Goal: Information Seeking & Learning: Find specific fact

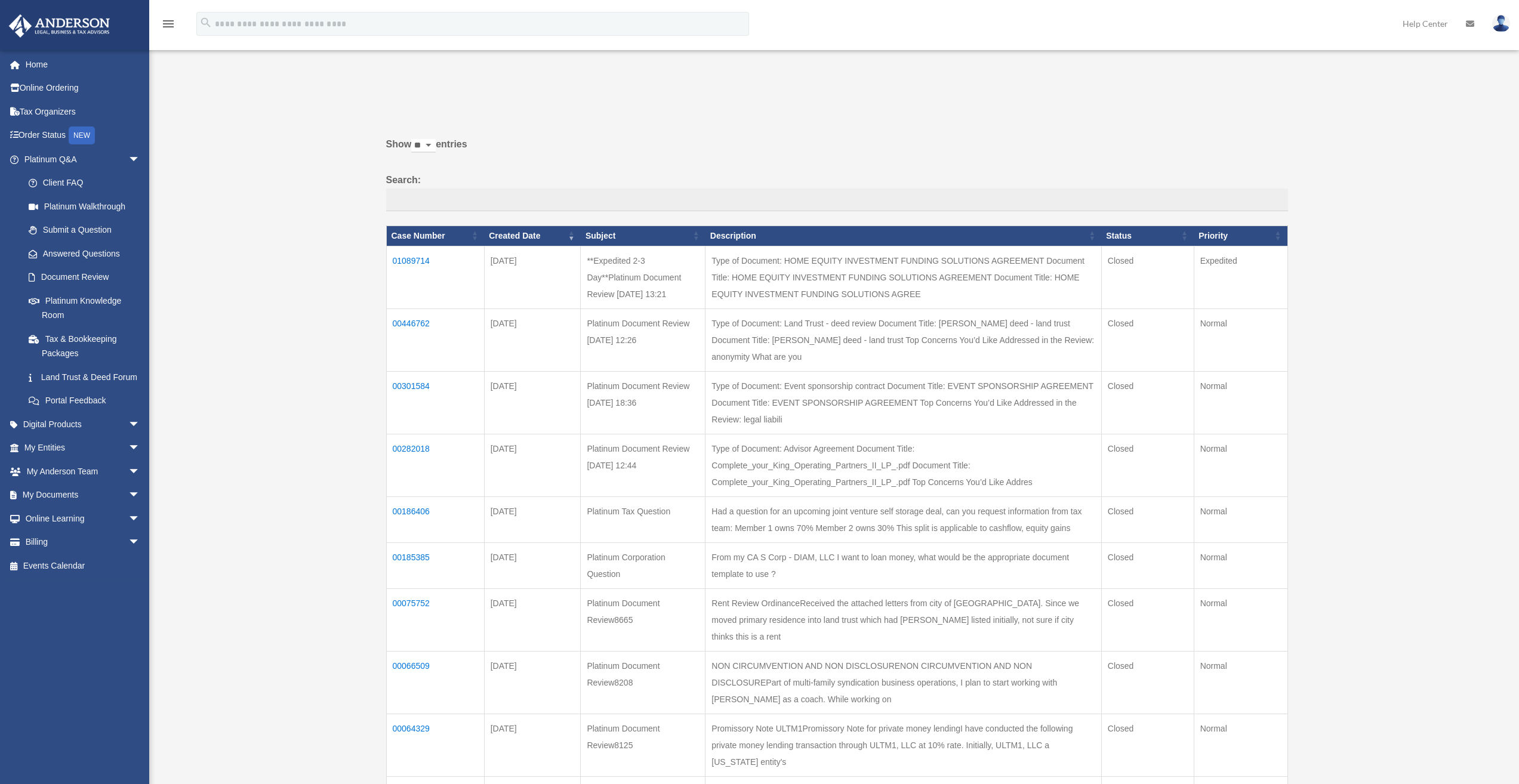
click at [418, 262] on td "01089714" at bounding box center [435, 277] width 98 height 63
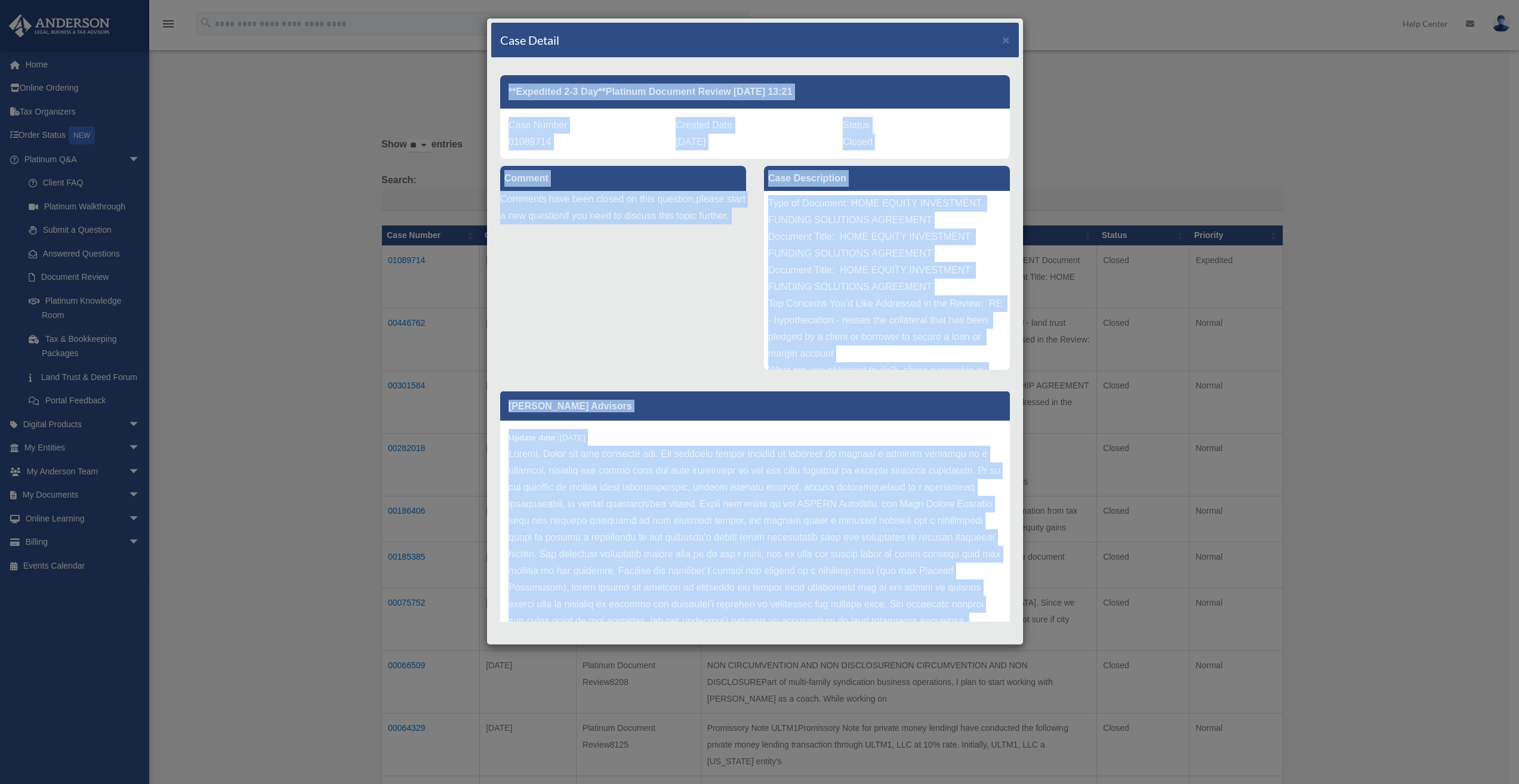
drag, startPoint x: 589, startPoint y: 561, endPoint x: 507, endPoint y: 77, distance: 490.9
click at [504, 71] on div "**Expedited 2-3 Day**Platinum Document Review [DATE] 13:21 Case Number 01089714…" at bounding box center [755, 346] width 510 height 559
copy div "**Loremipsu 5-9 Dol**Sitametc Adipisci Elitse 83/84/6835 85:71 Doei Tempor 0340…"
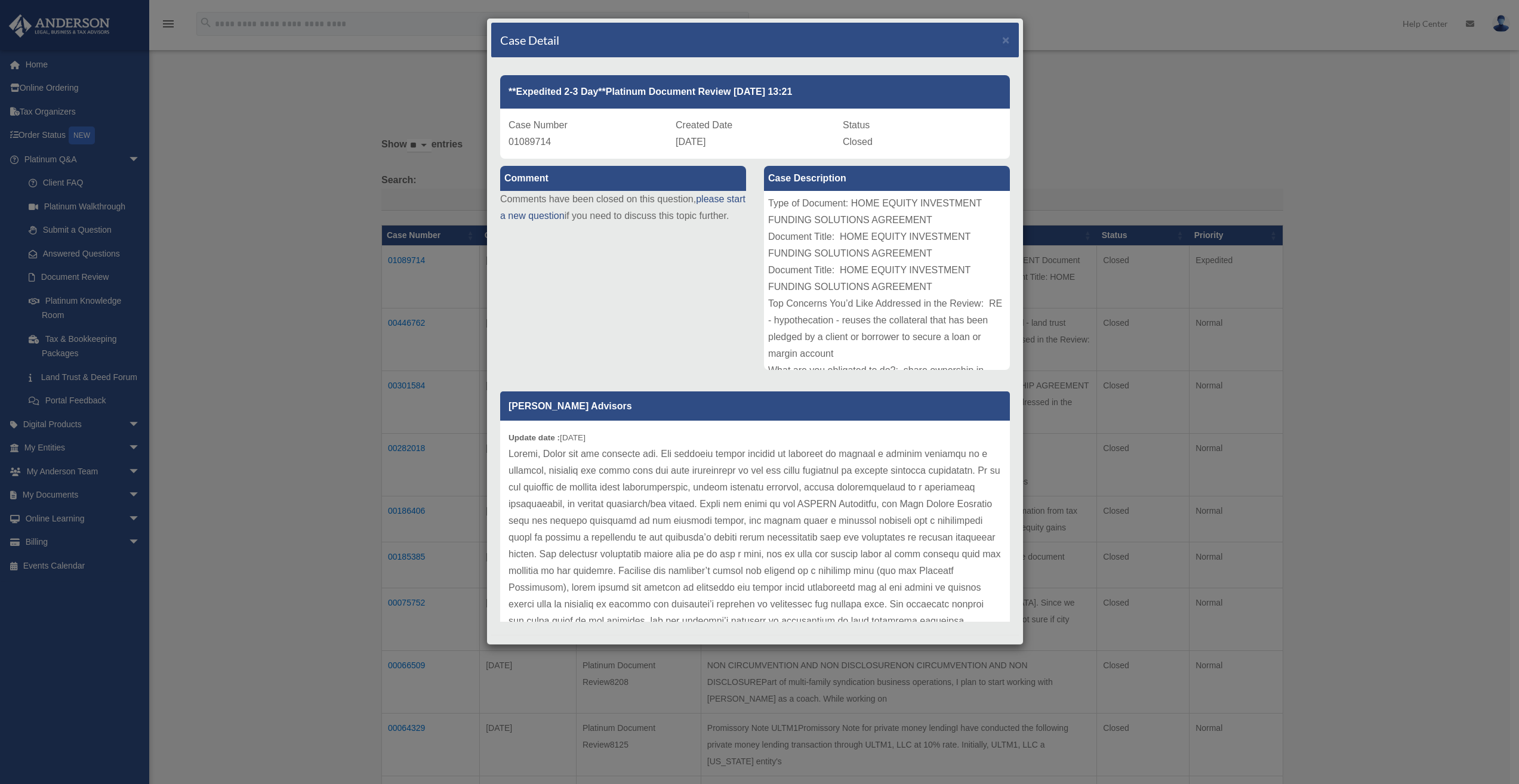
click at [689, 471] on p at bounding box center [755, 638] width 493 height 385
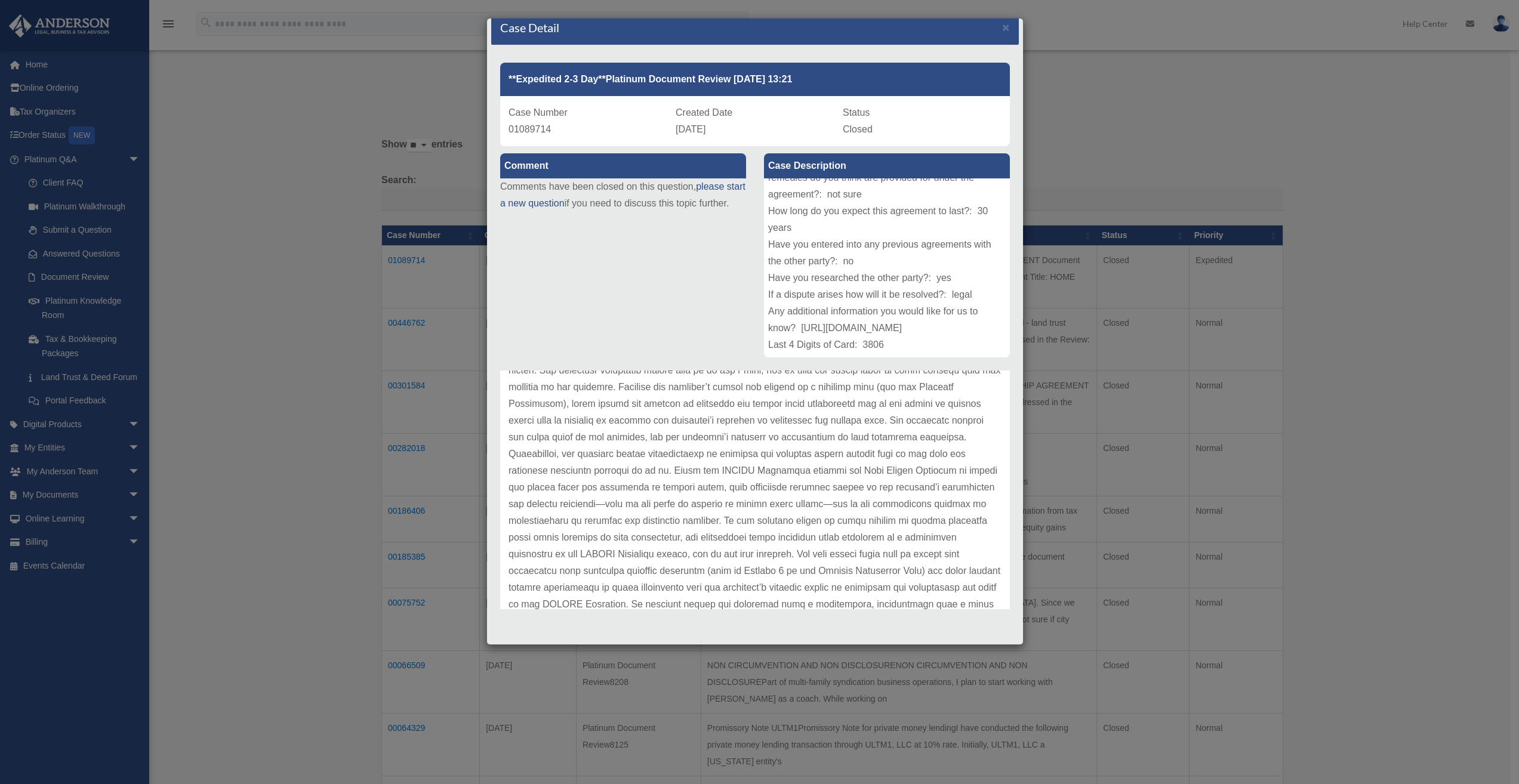
scroll to position [234, 0]
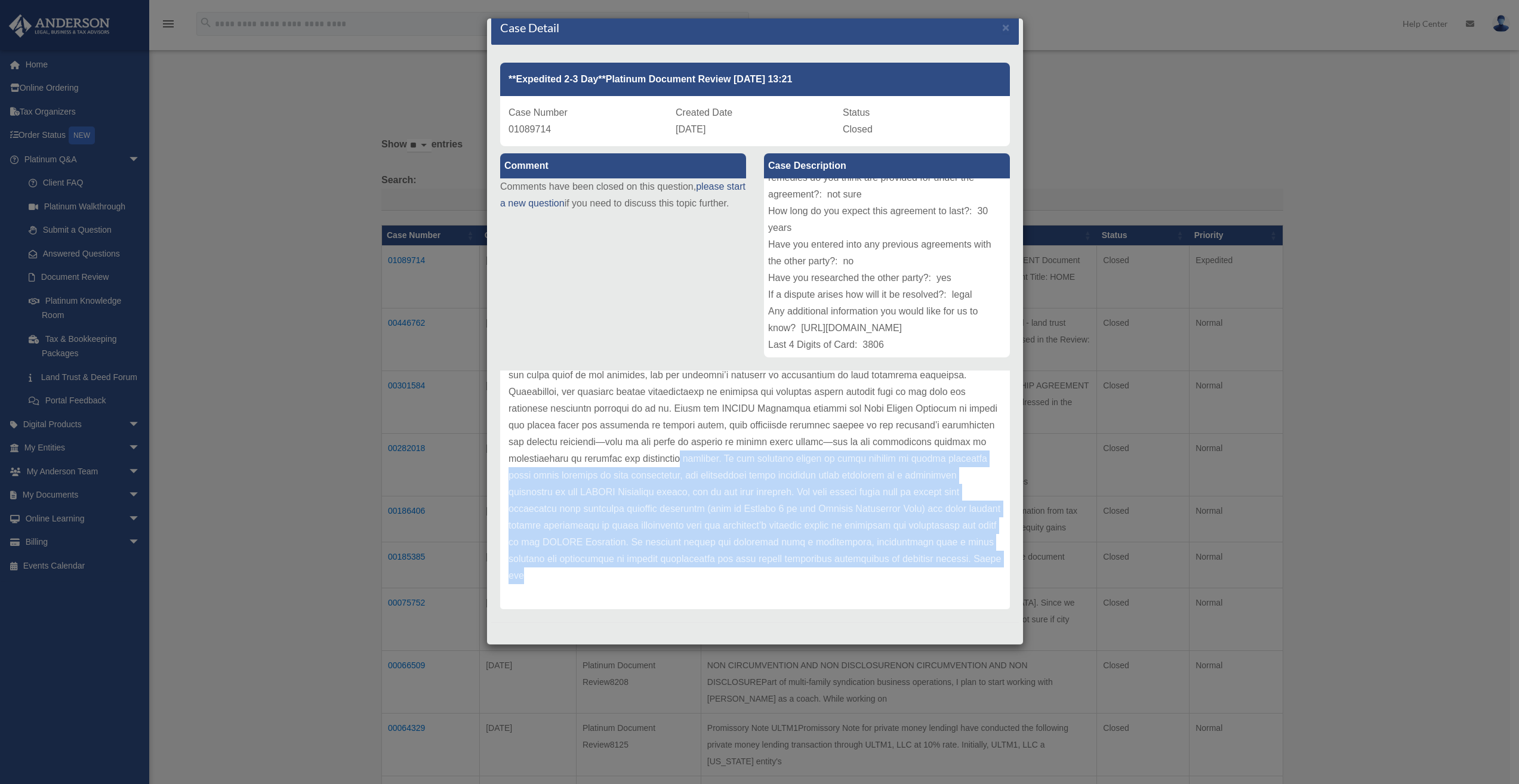
drag, startPoint x: 709, startPoint y: 460, endPoint x: 741, endPoint y: 586, distance: 130.0
click at [741, 586] on div "Update date : [DATE]" at bounding box center [755, 392] width 510 height 435
click at [740, 586] on div "Update date : [DATE]" at bounding box center [755, 392] width 510 height 435
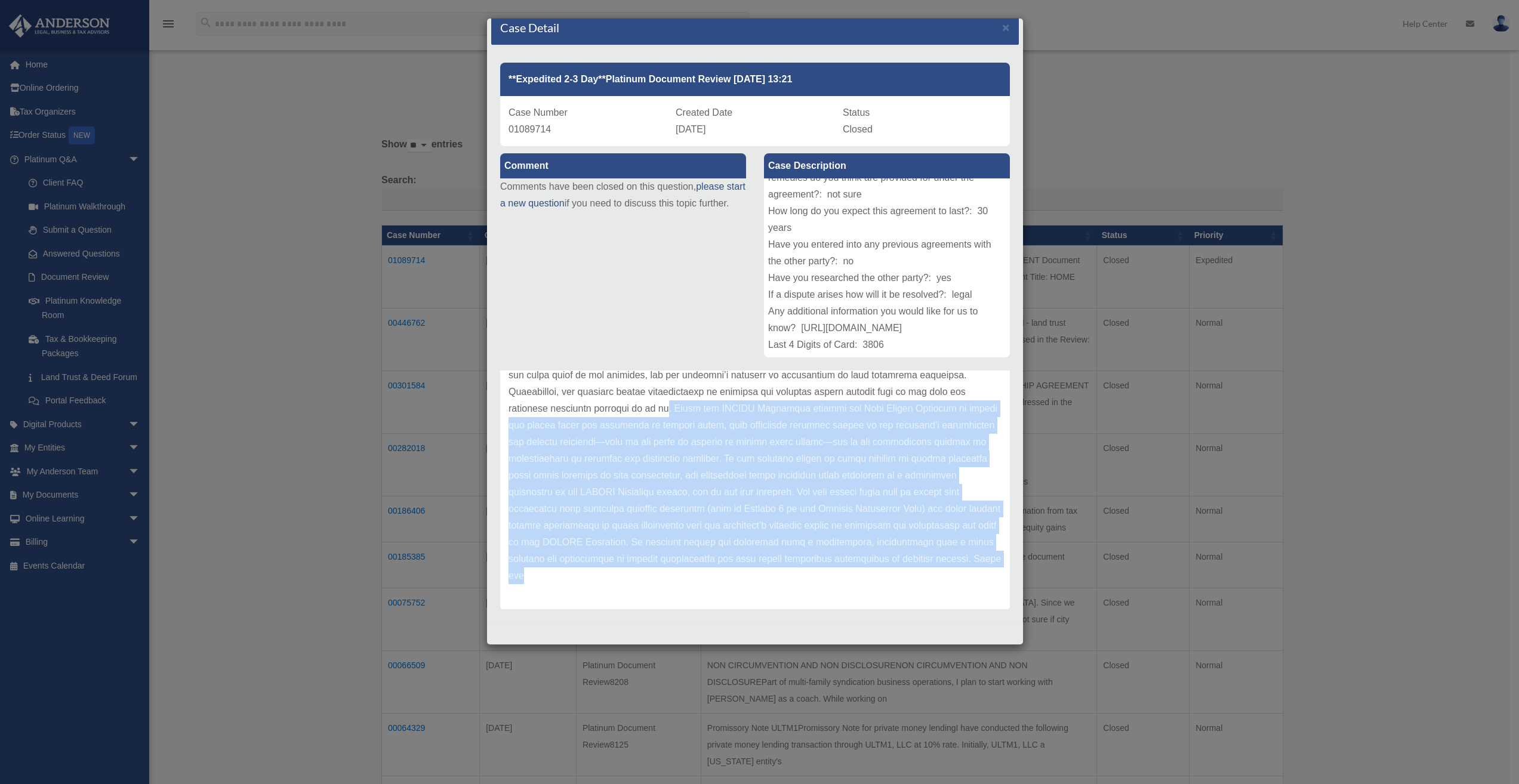
drag, startPoint x: 740, startPoint y: 586, endPoint x: 697, endPoint y: 403, distance: 188.0
click at [698, 403] on div "Update date : [DATE]" at bounding box center [755, 392] width 510 height 435
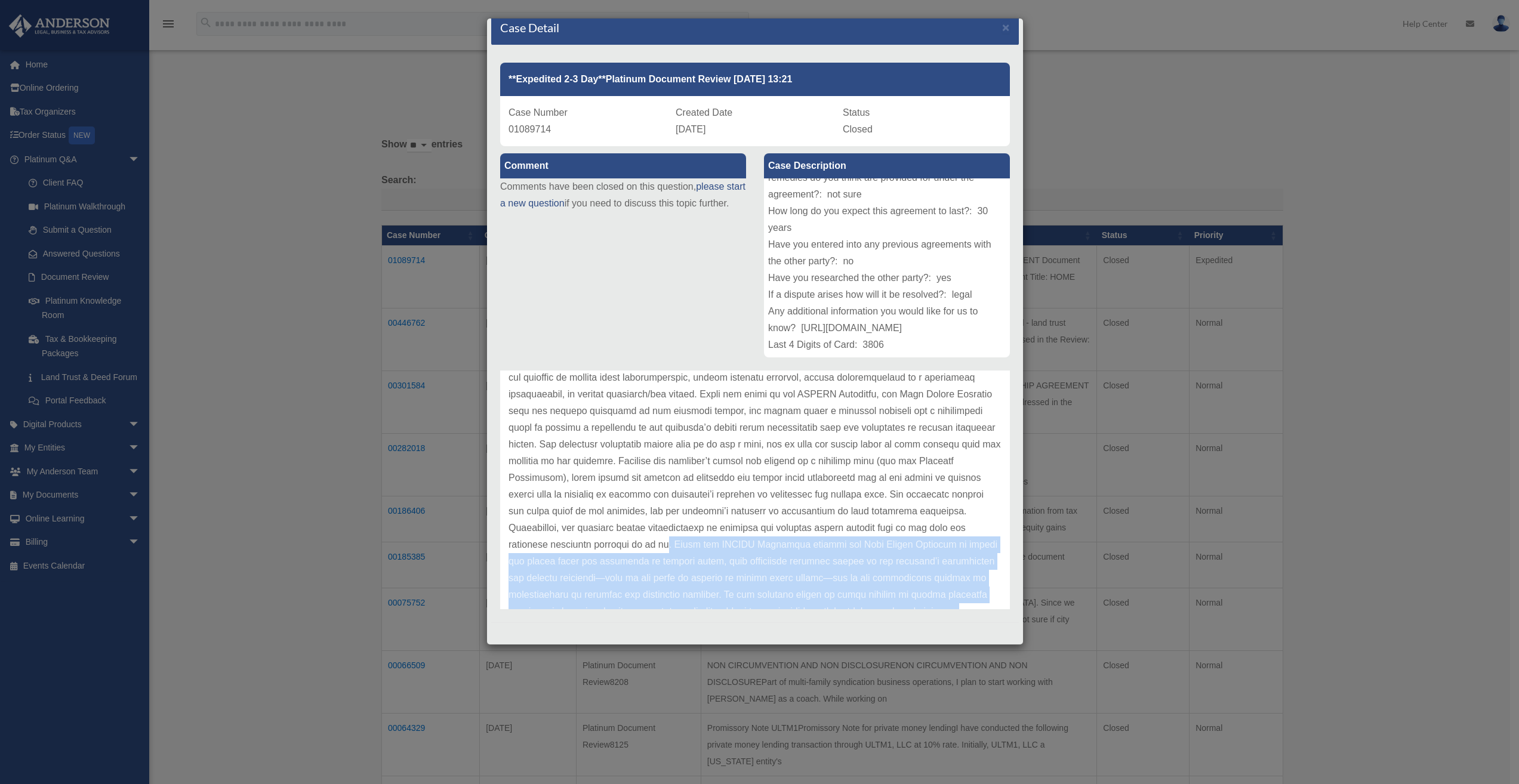
scroll to position [0, 0]
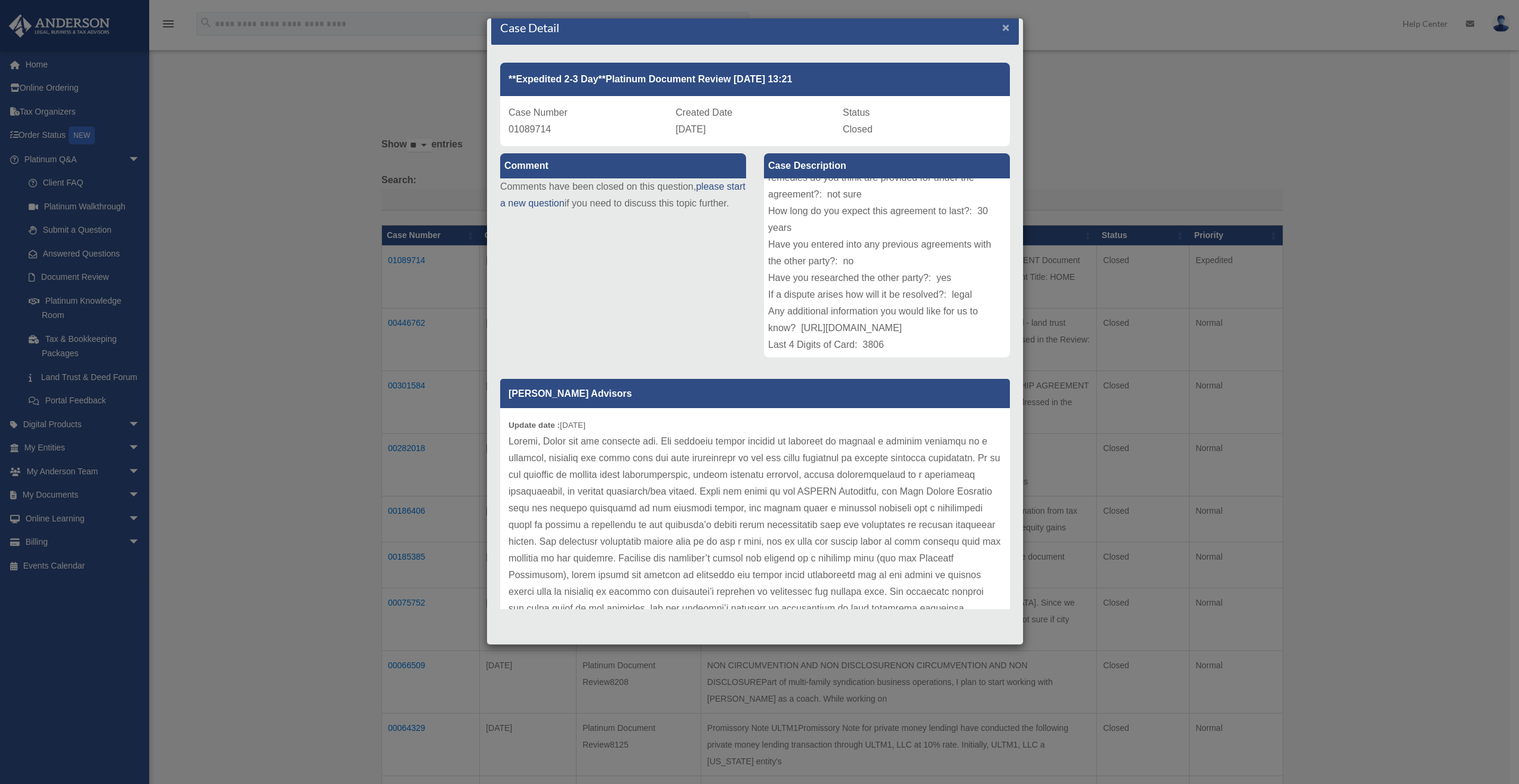
click at [1002, 27] on span "×" at bounding box center [1006, 27] width 8 height 14
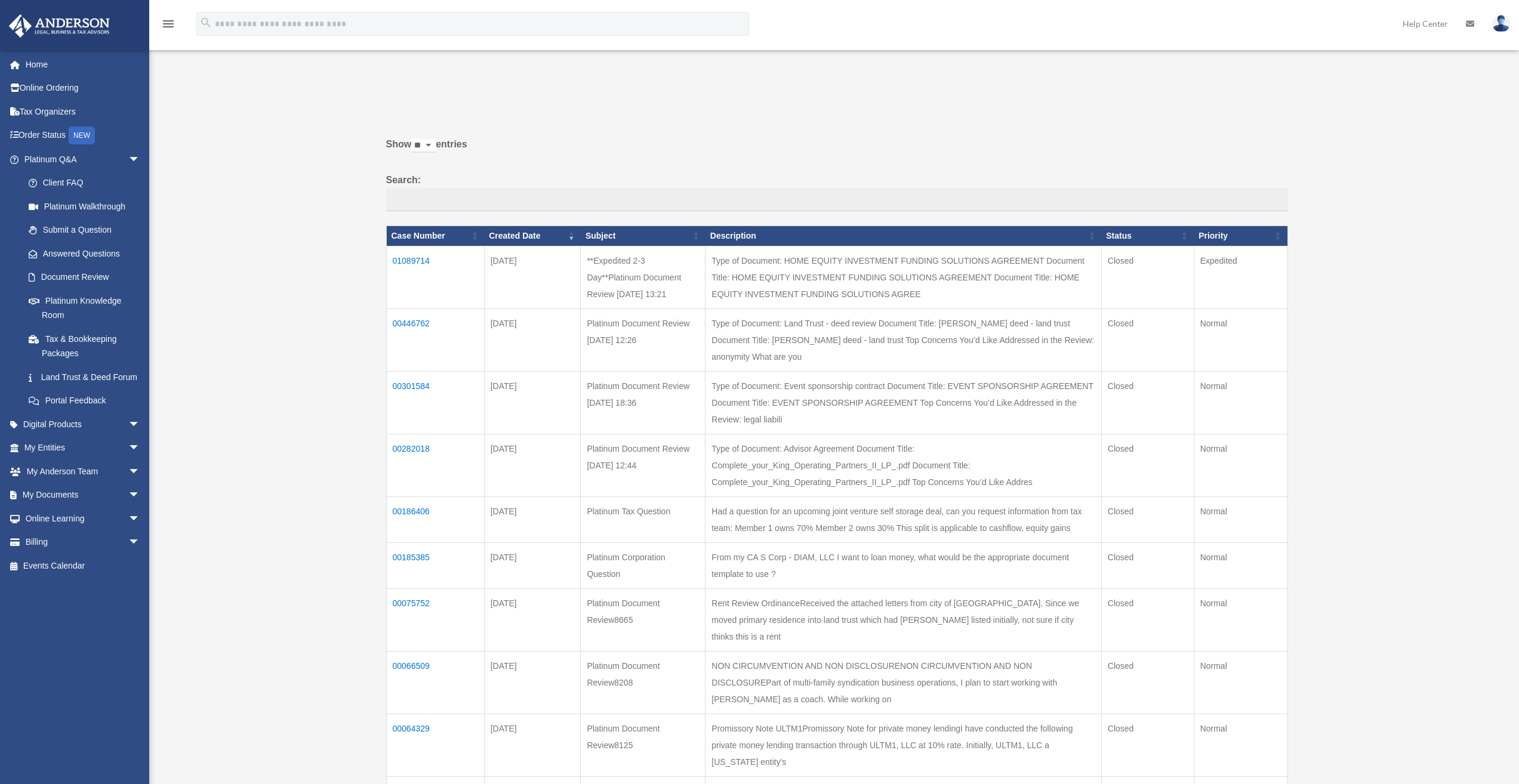
click at [412, 258] on td "01089714" at bounding box center [435, 277] width 98 height 63
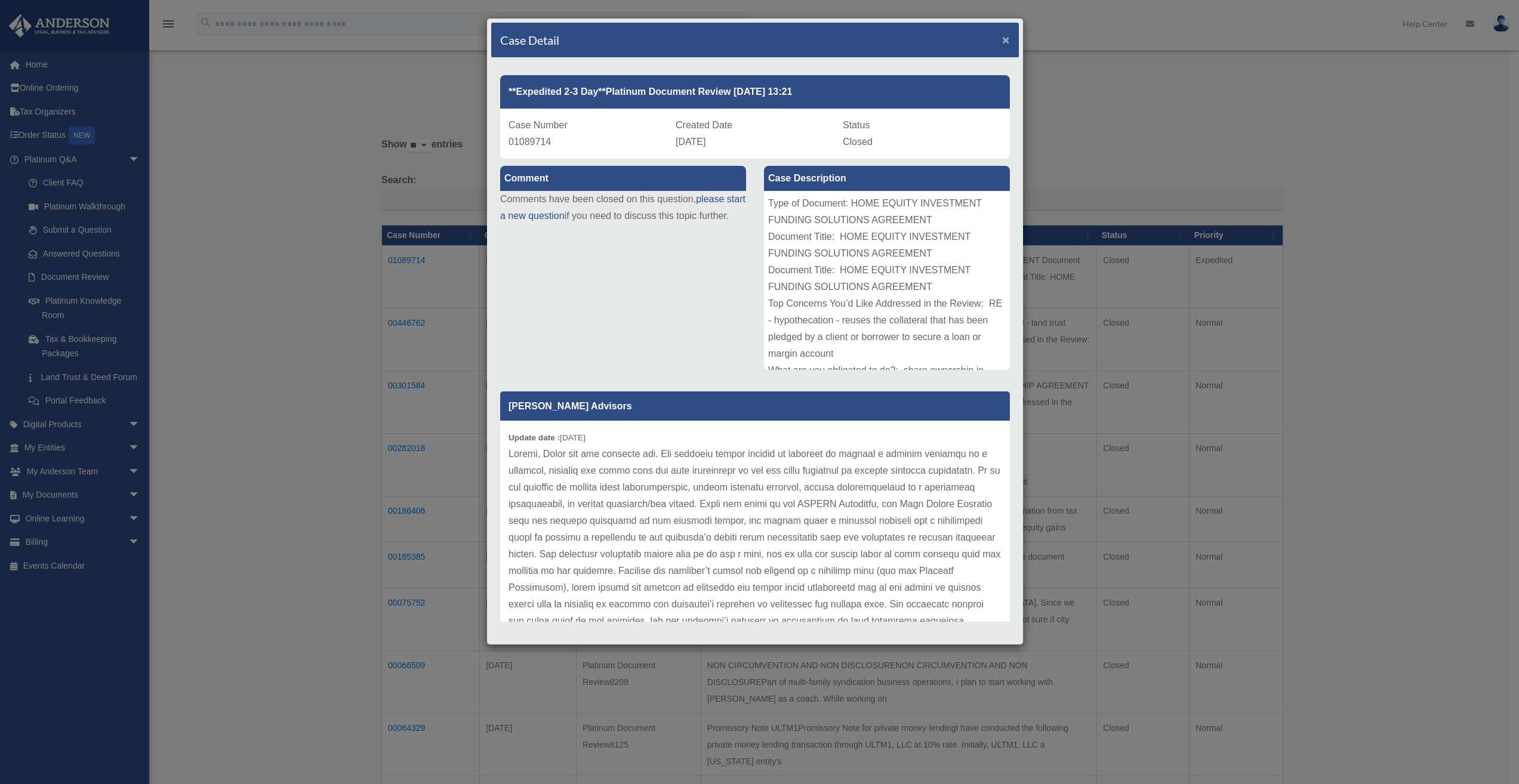
click at [1002, 40] on span "×" at bounding box center [1006, 40] width 8 height 14
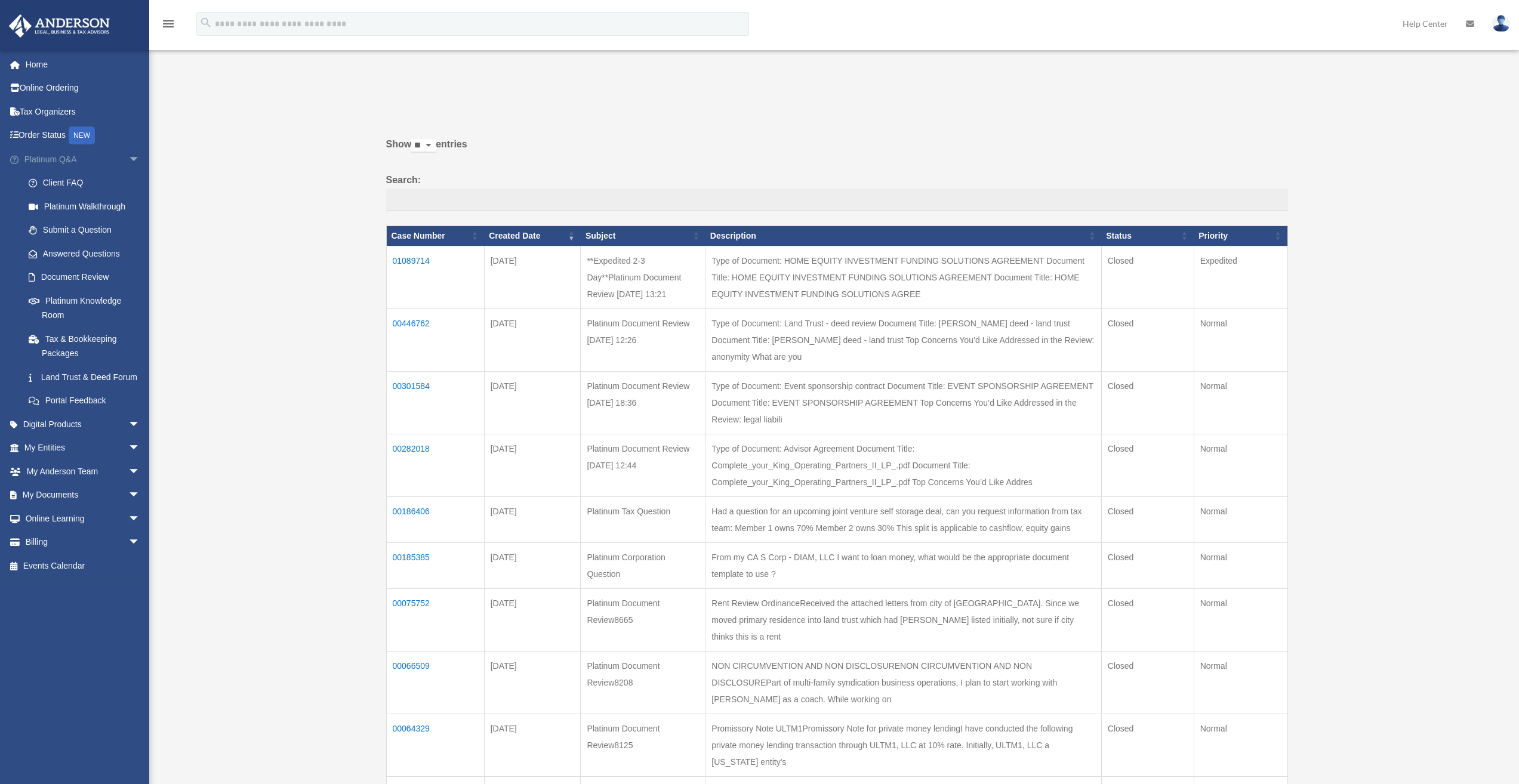
click at [128, 160] on span "arrow_drop_down" at bounding box center [139, 159] width 24 height 25
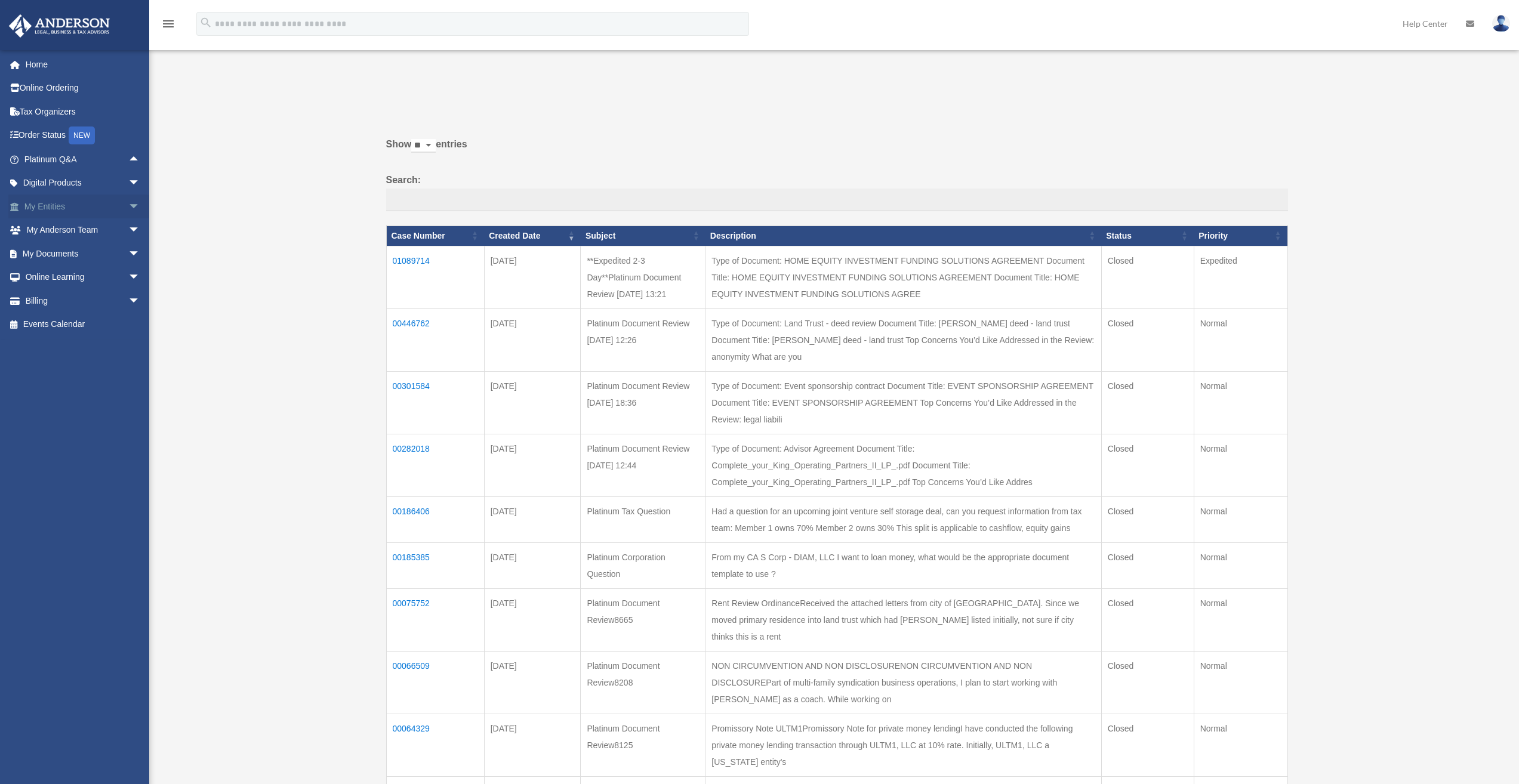
click at [128, 205] on span "arrow_drop_down" at bounding box center [139, 207] width 24 height 25
click at [69, 225] on link "Overview" at bounding box center [87, 230] width 142 height 24
click at [50, 229] on link "Overview" at bounding box center [87, 230] width 142 height 24
click at [64, 228] on link "Overview" at bounding box center [87, 230] width 142 height 24
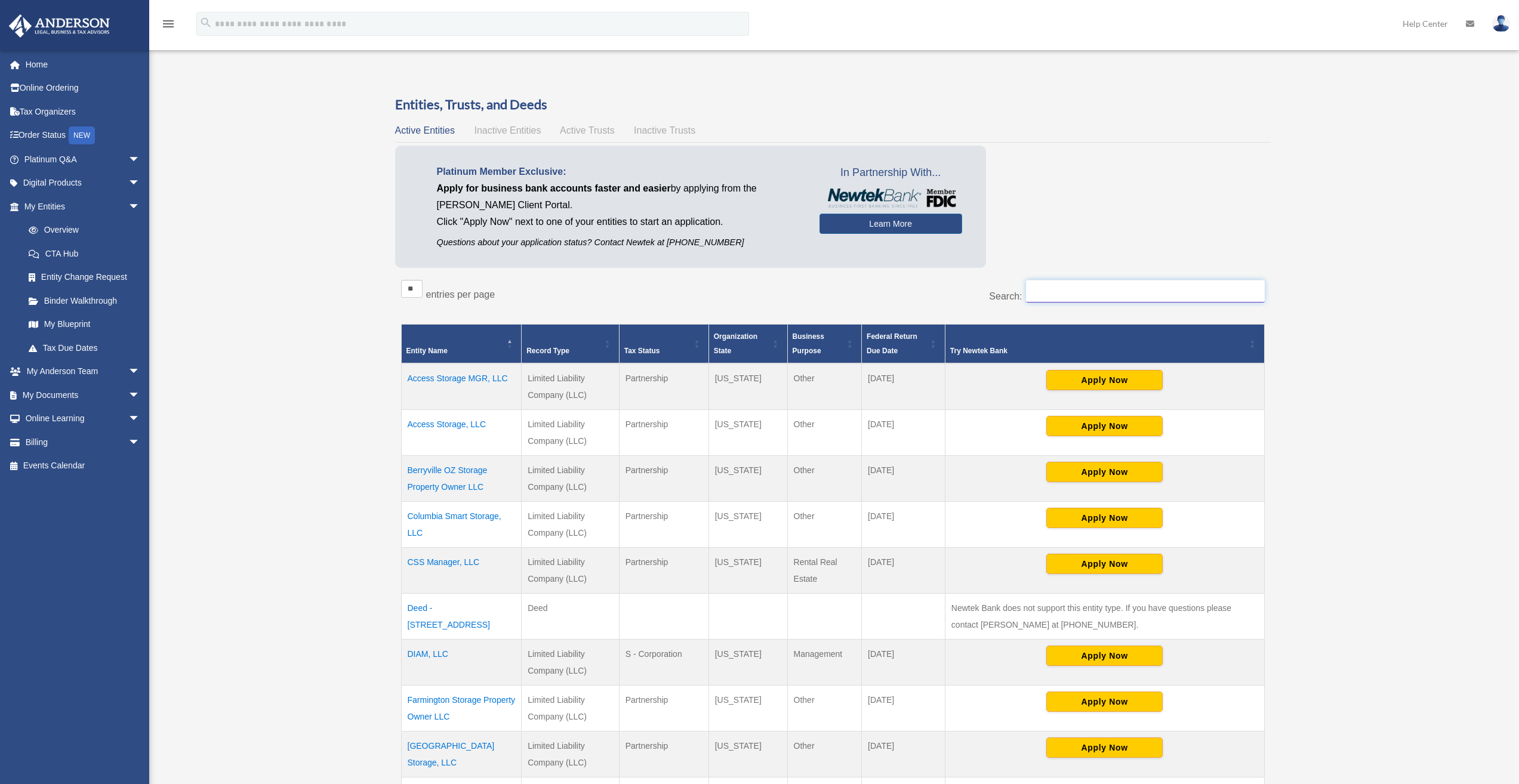
click at [1097, 284] on input "Search:" at bounding box center [1146, 291] width 239 height 23
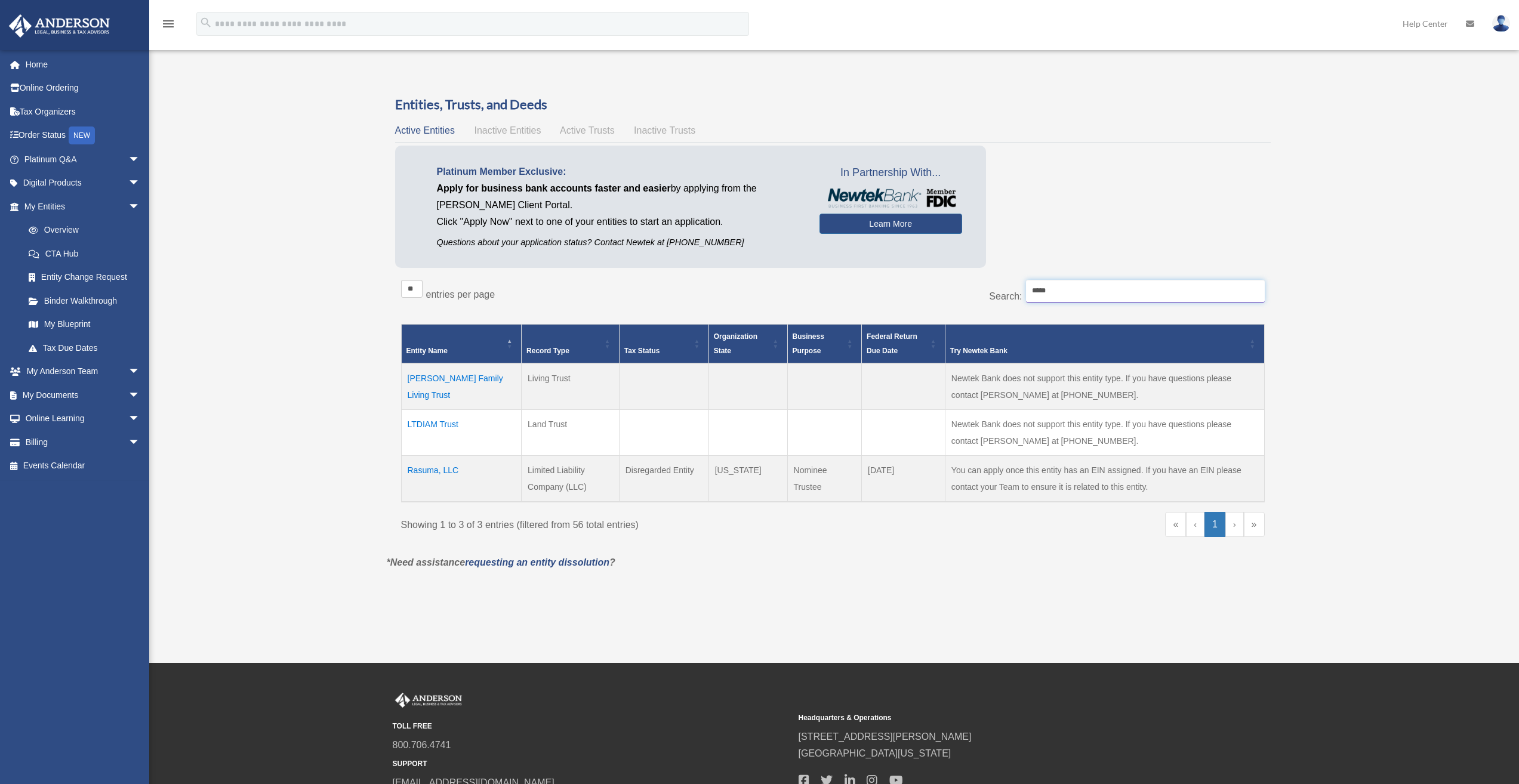
type input "*****"
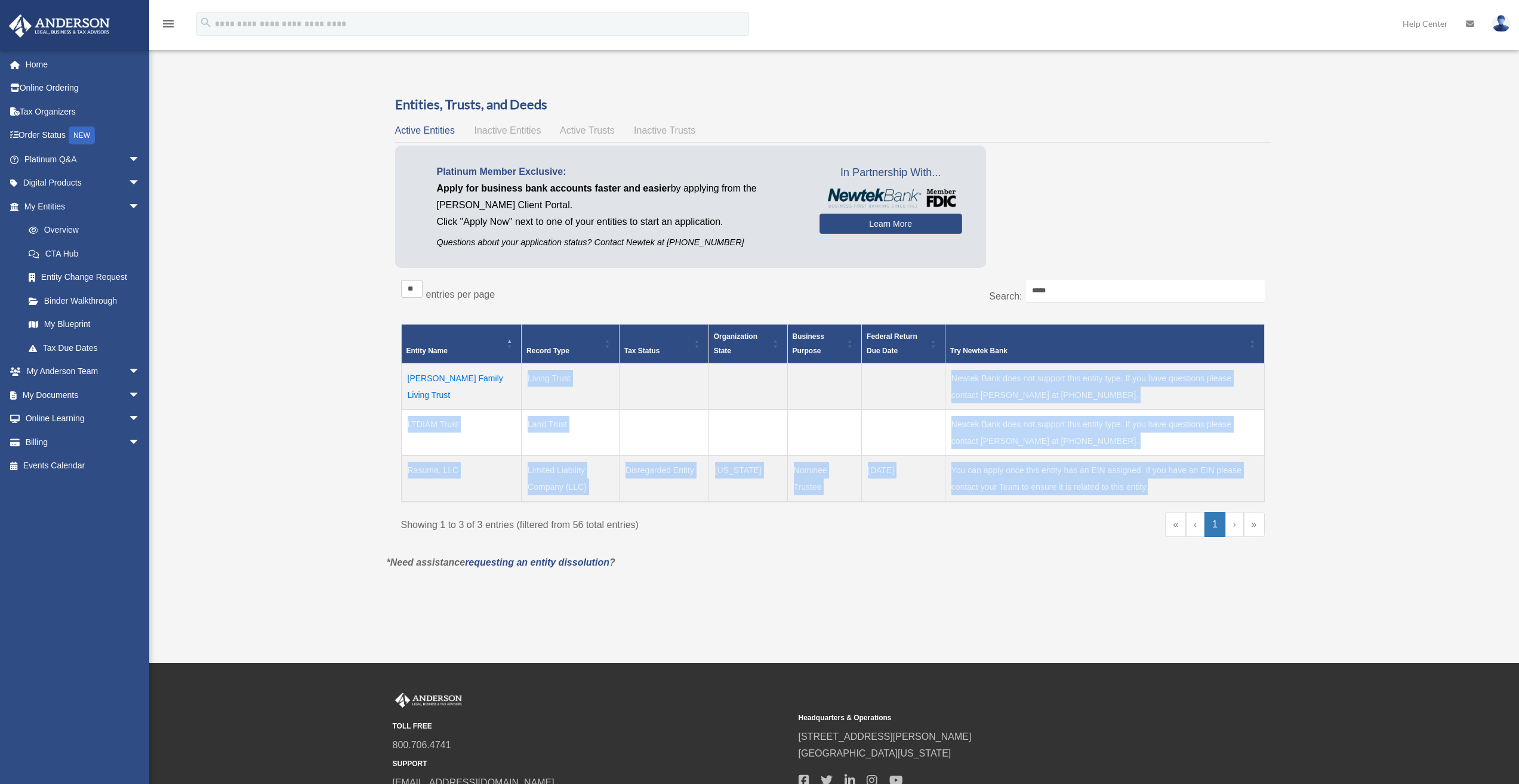
drag, startPoint x: 1027, startPoint y: 472, endPoint x: 386, endPoint y: 387, distance: 646.6
click at [406, 385] on tbody "Kumkar Family Living Trust Living Trust Newtek Bank does not support this entit…" at bounding box center [832, 432] width 863 height 139
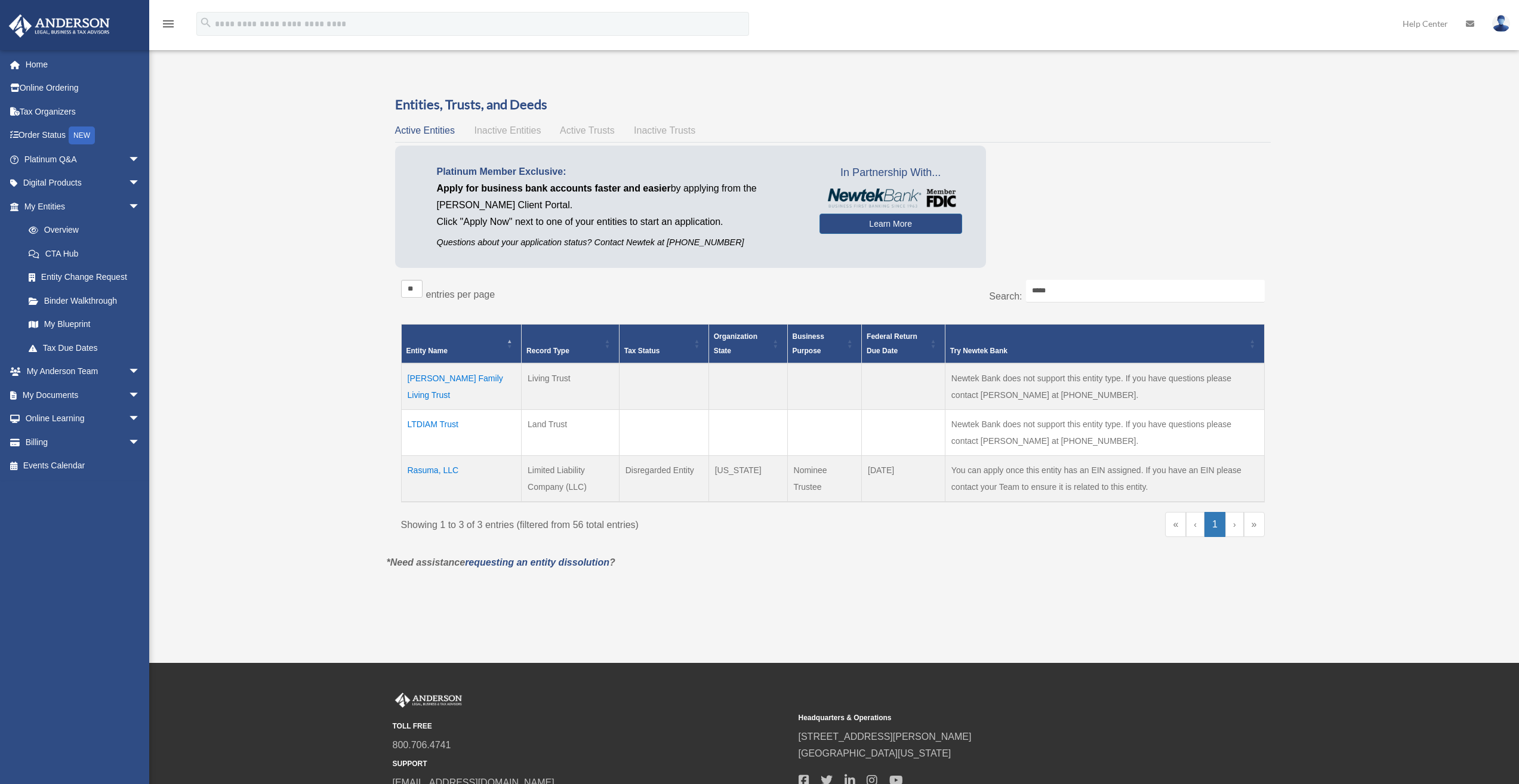
click at [304, 401] on div "Overview gaurav.kumkar@gmail.com Sign Out gkdiams@gmail.com Home Online Orderin…" at bounding box center [760, 331] width 1519 height 541
click at [465, 379] on td "Kumkar Family Living Trust" at bounding box center [461, 386] width 120 height 47
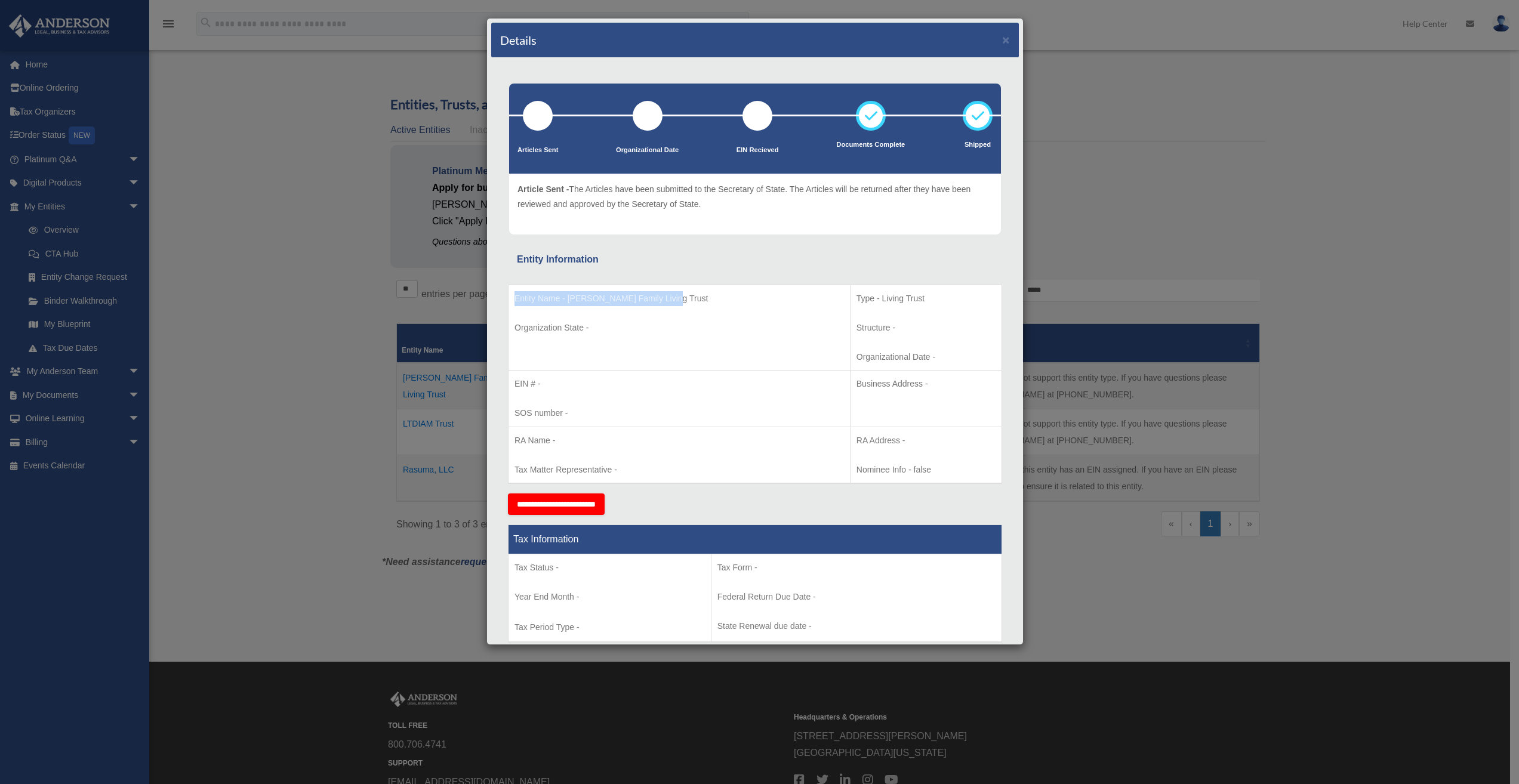
drag, startPoint x: 690, startPoint y: 296, endPoint x: 511, endPoint y: 302, distance: 179.1
click at [511, 302] on td "Entity Name - Kumkar Family Living Trust Organization State -" at bounding box center [680, 327] width 342 height 86
copy p "Entity Name - Kumkar Family Living Trust"
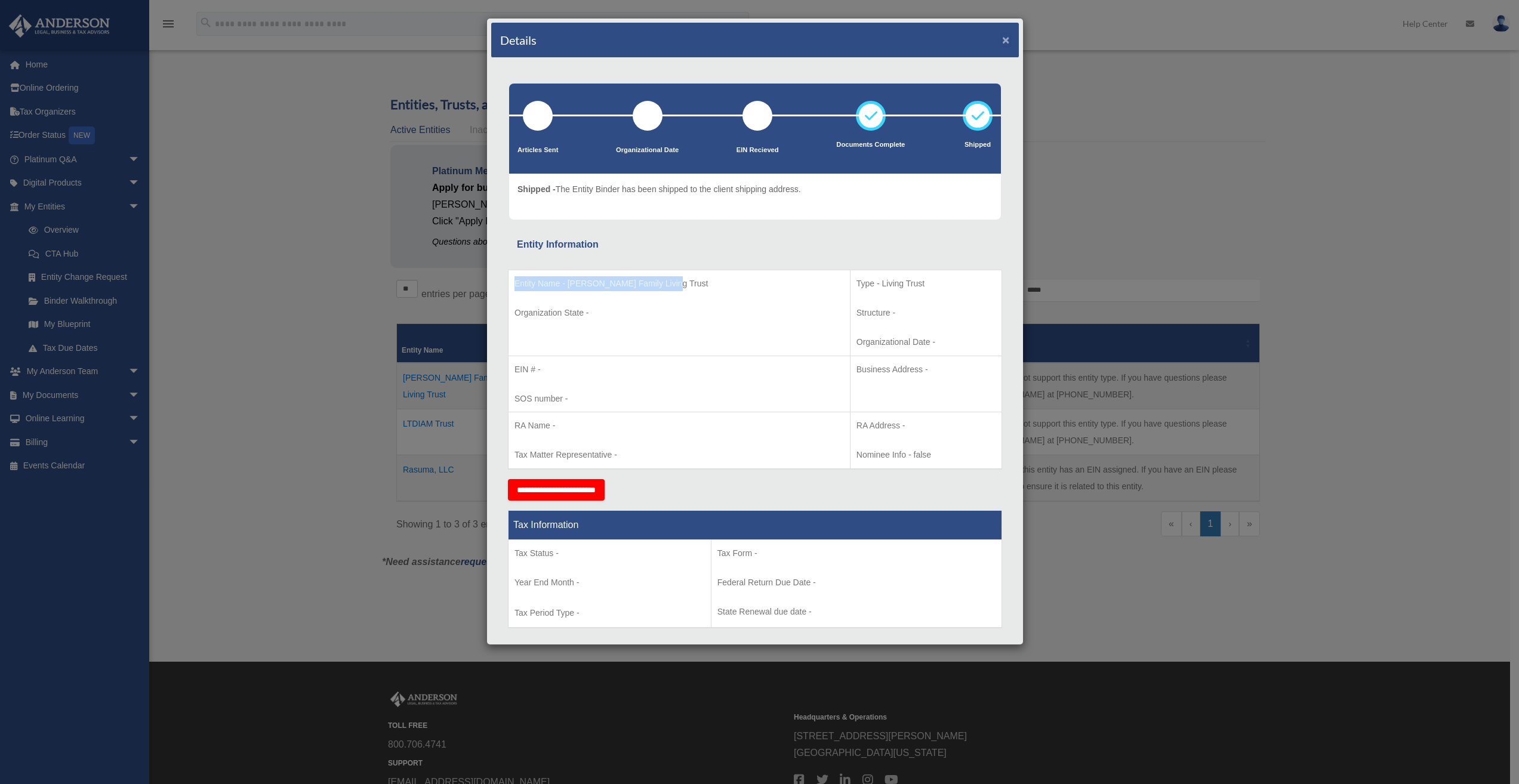
click at [1002, 42] on button "×" at bounding box center [1006, 40] width 8 height 12
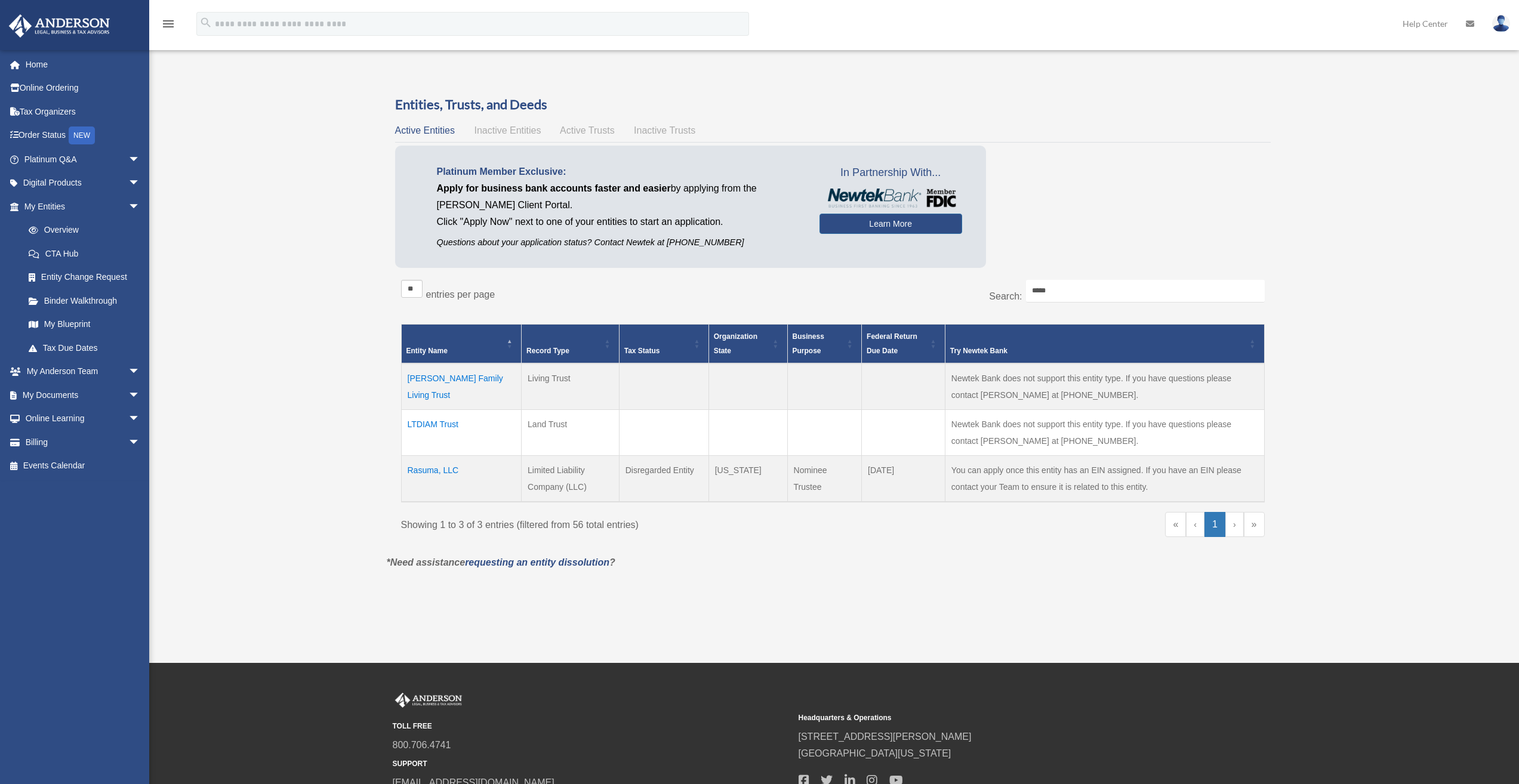
click at [428, 471] on td "Rasuma, LLC" at bounding box center [461, 478] width 120 height 47
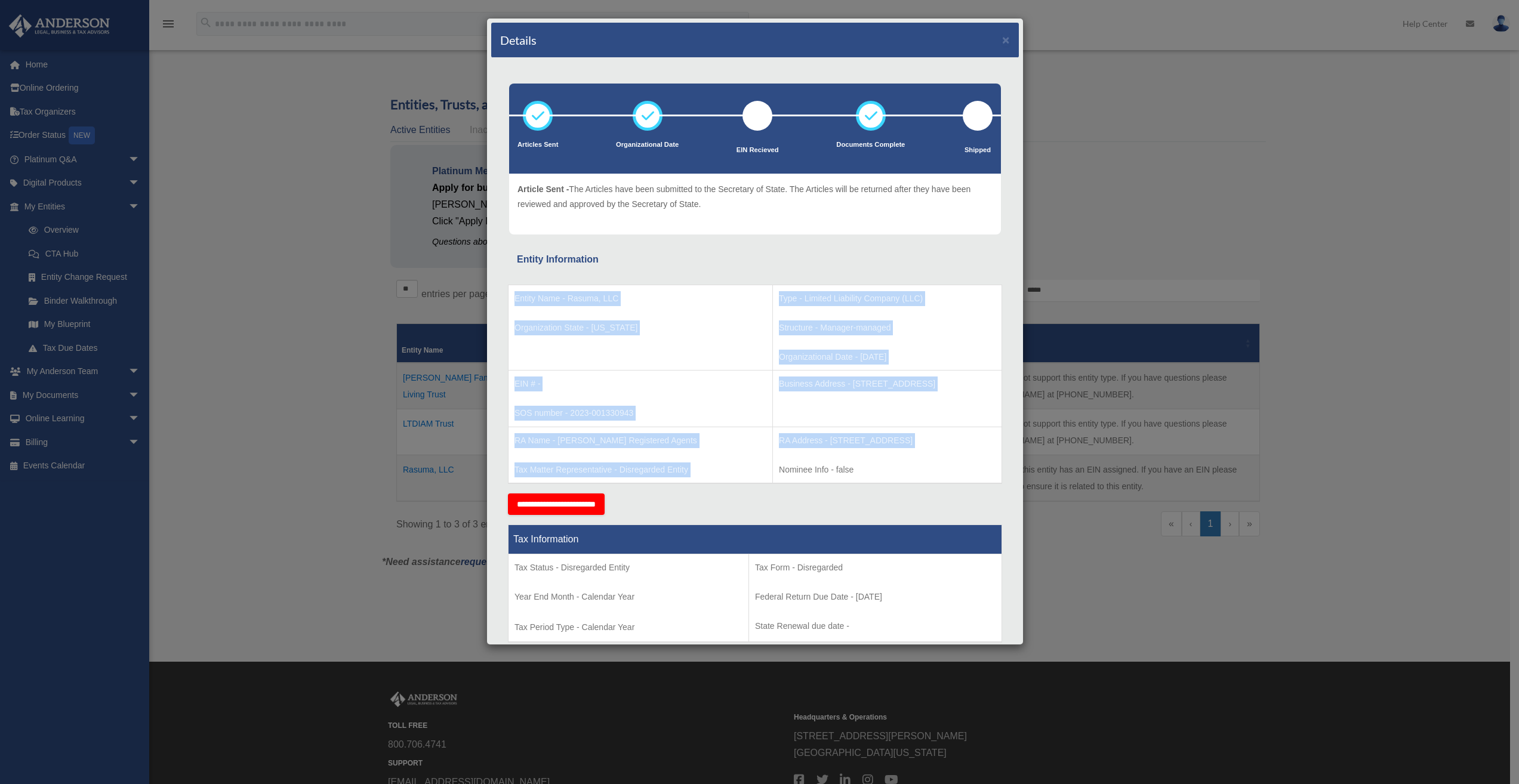
drag, startPoint x: 514, startPoint y: 298, endPoint x: 977, endPoint y: 449, distance: 487.0
click at [977, 449] on tbody "Entity Name - Rasuma, LLC Organization State - Wyoming Type - Limited Liability…" at bounding box center [756, 383] width 494 height 198
copy tbody "Entity Name - Rasuma, LLC Organization State - Wyoming Type - Limited Liability…"
